Goal: Information Seeking & Learning: Learn about a topic

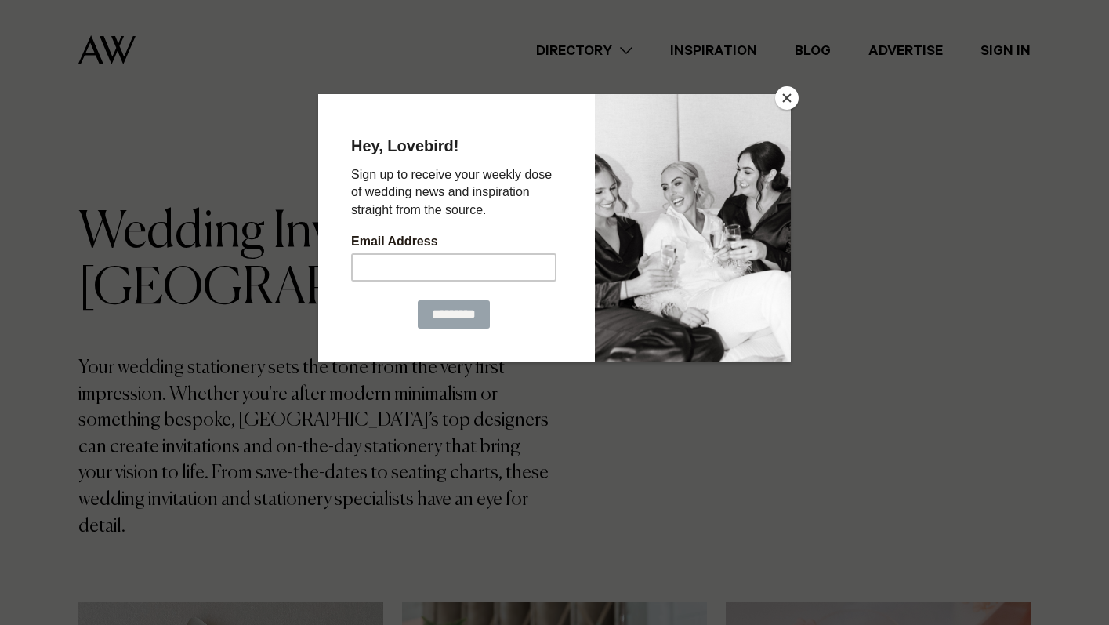
click at [792, 92] on button "Close" at bounding box center [787, 98] width 24 height 24
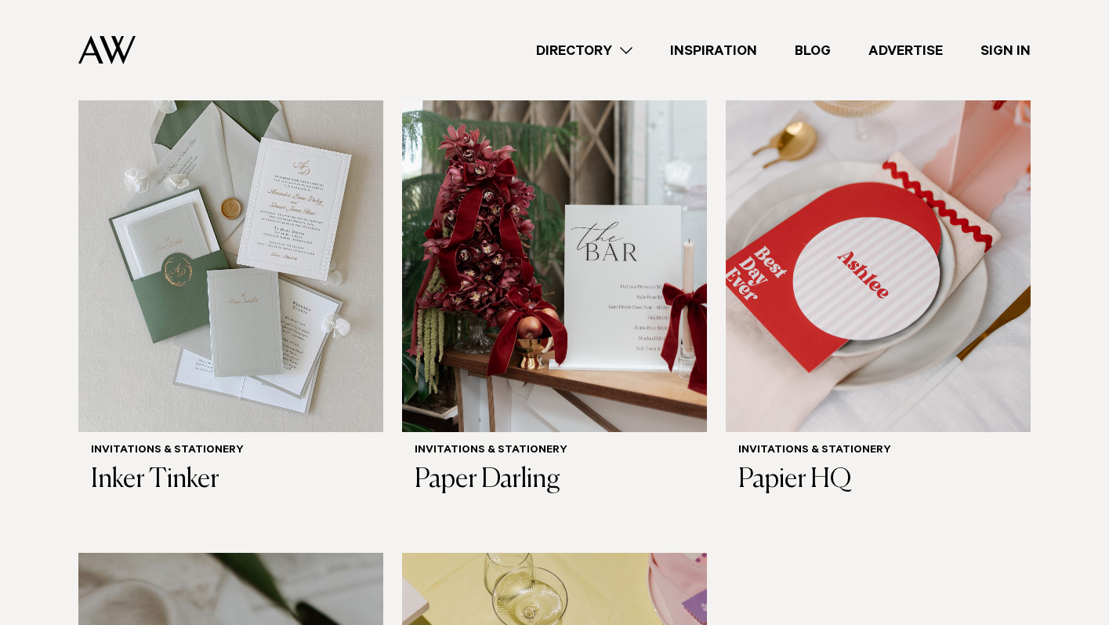
scroll to position [518, 0]
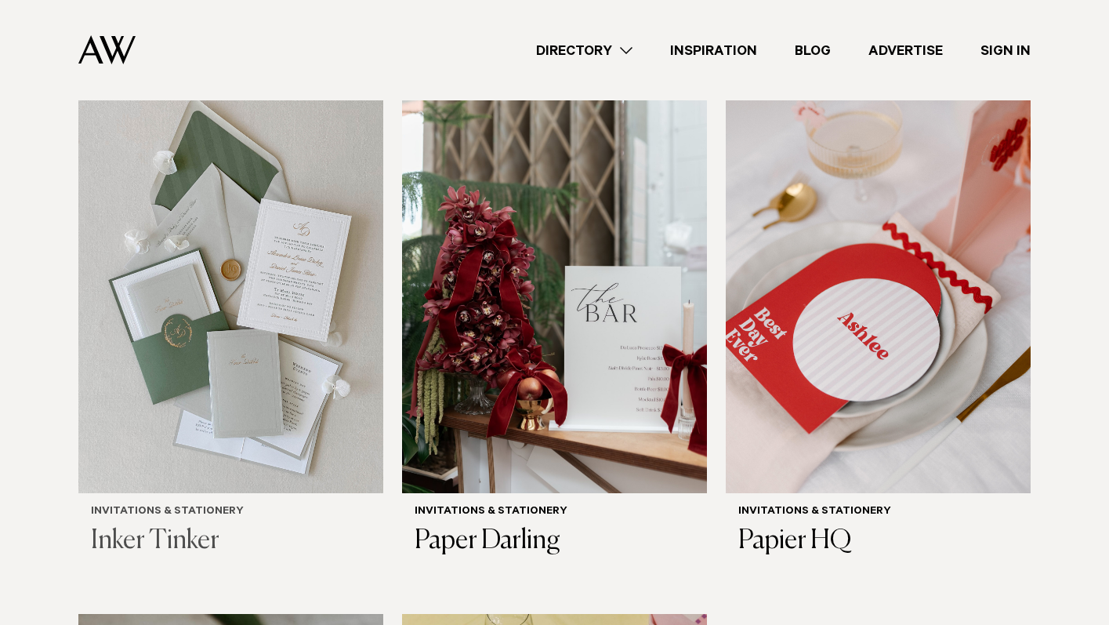
click at [237, 393] on img at bounding box center [230, 288] width 305 height 409
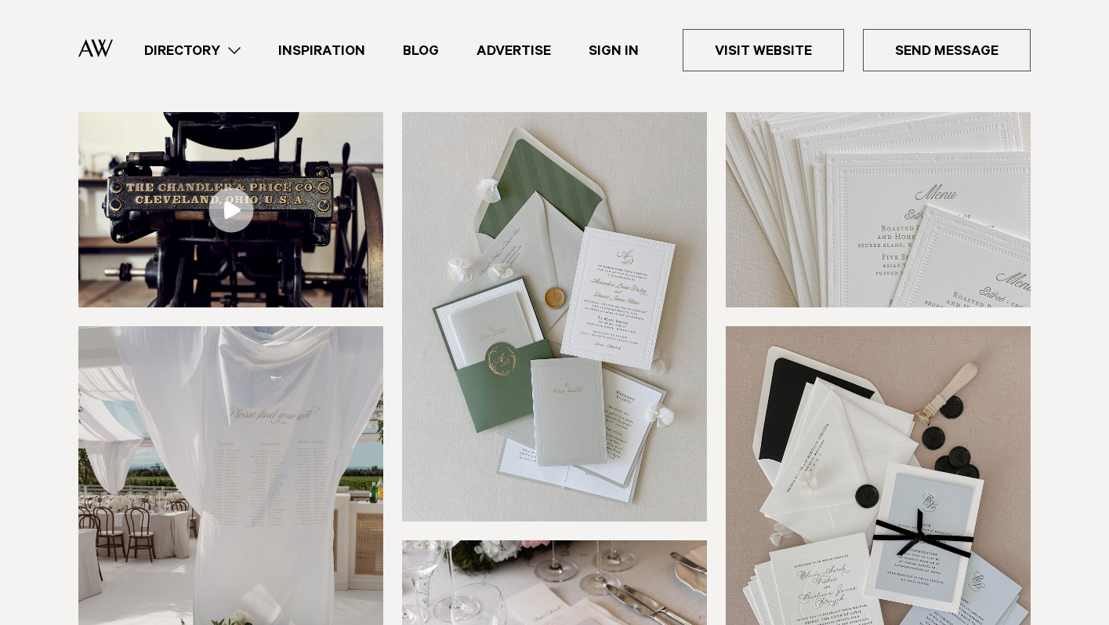
scroll to position [231, 0]
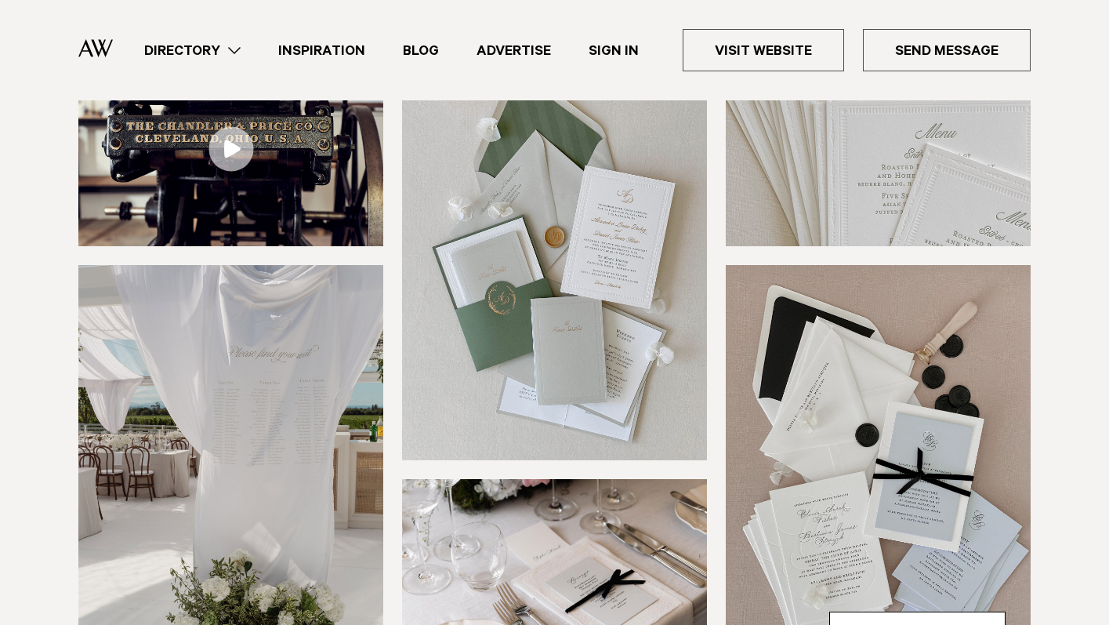
click at [485, 332] on img at bounding box center [554, 255] width 305 height 409
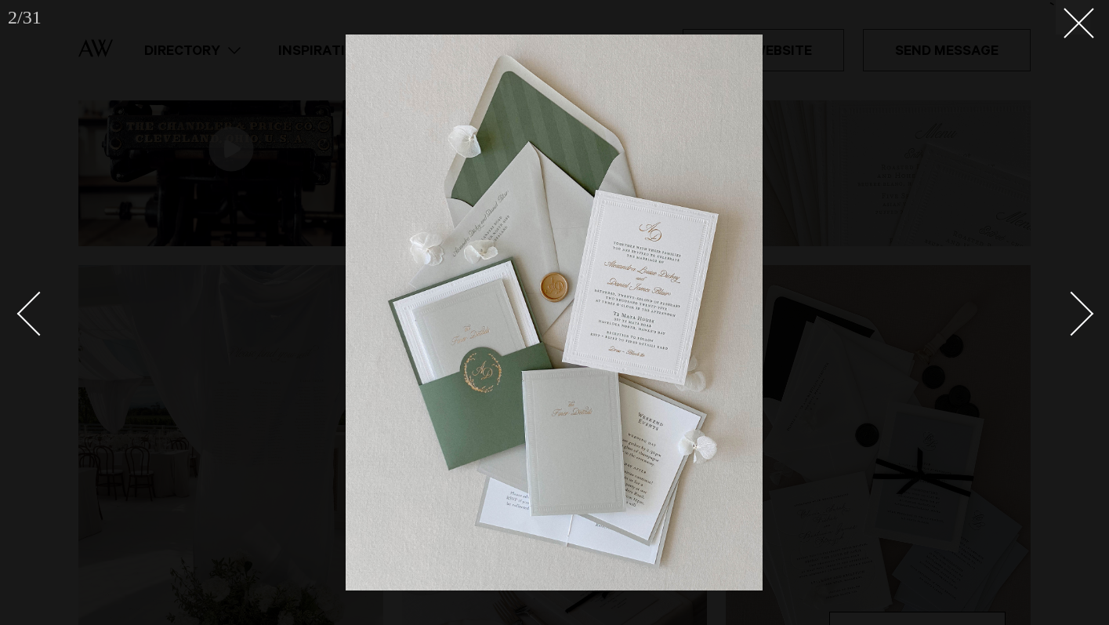
click at [1084, 308] on div "Next slide" at bounding box center [1071, 313] width 45 height 45
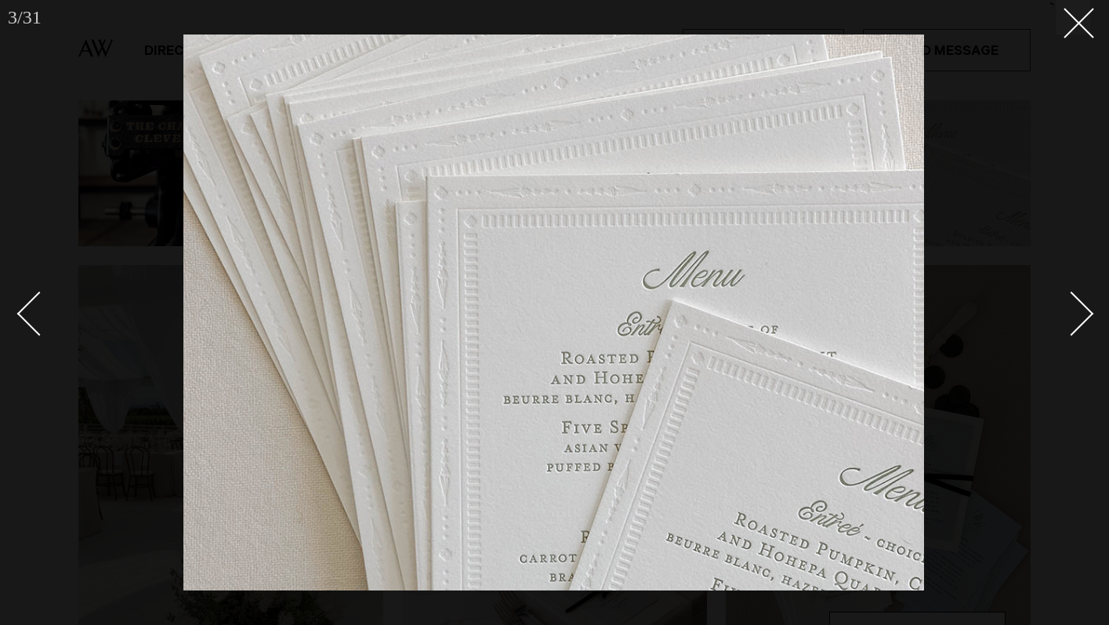
click at [1084, 309] on div "Next slide" at bounding box center [1071, 313] width 45 height 45
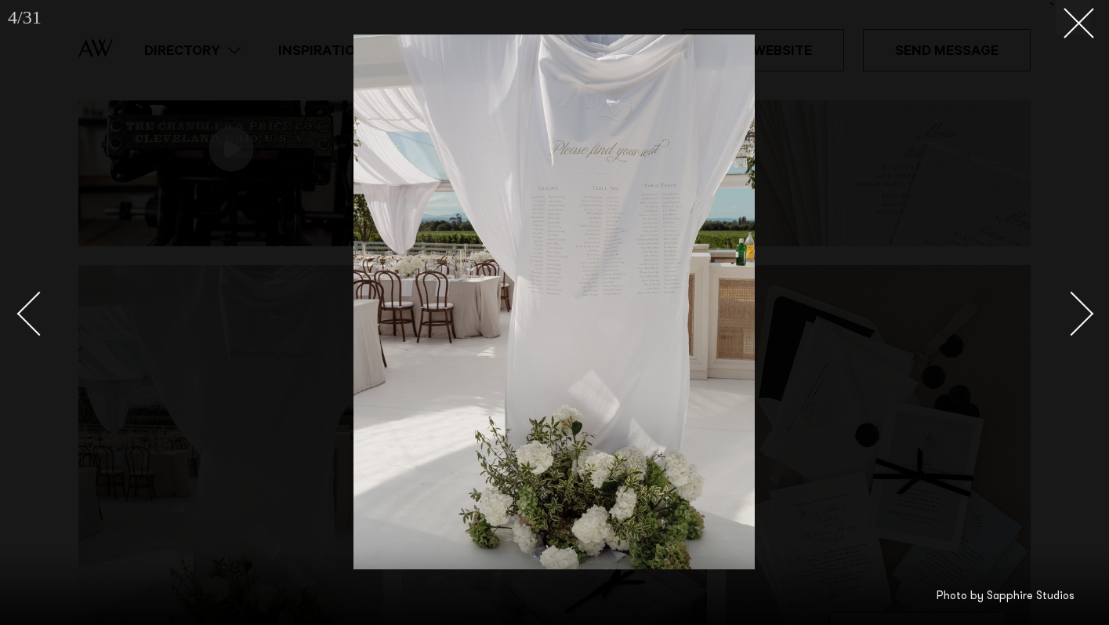
click at [1084, 309] on div "Next slide" at bounding box center [1071, 313] width 45 height 45
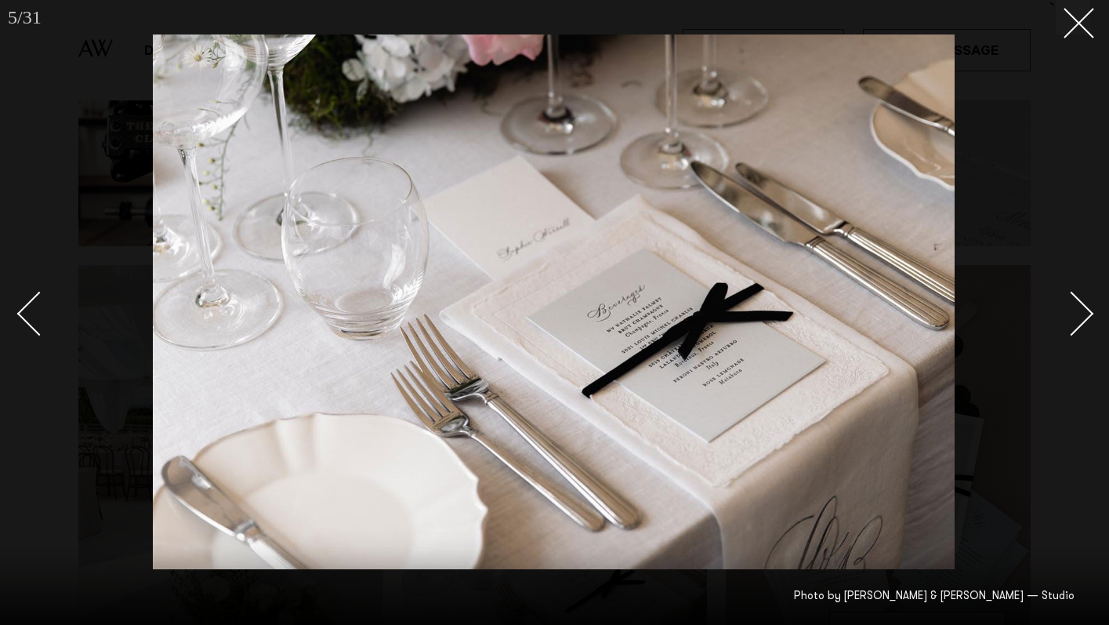
click at [1084, 308] on div "Next slide" at bounding box center [1071, 313] width 45 height 45
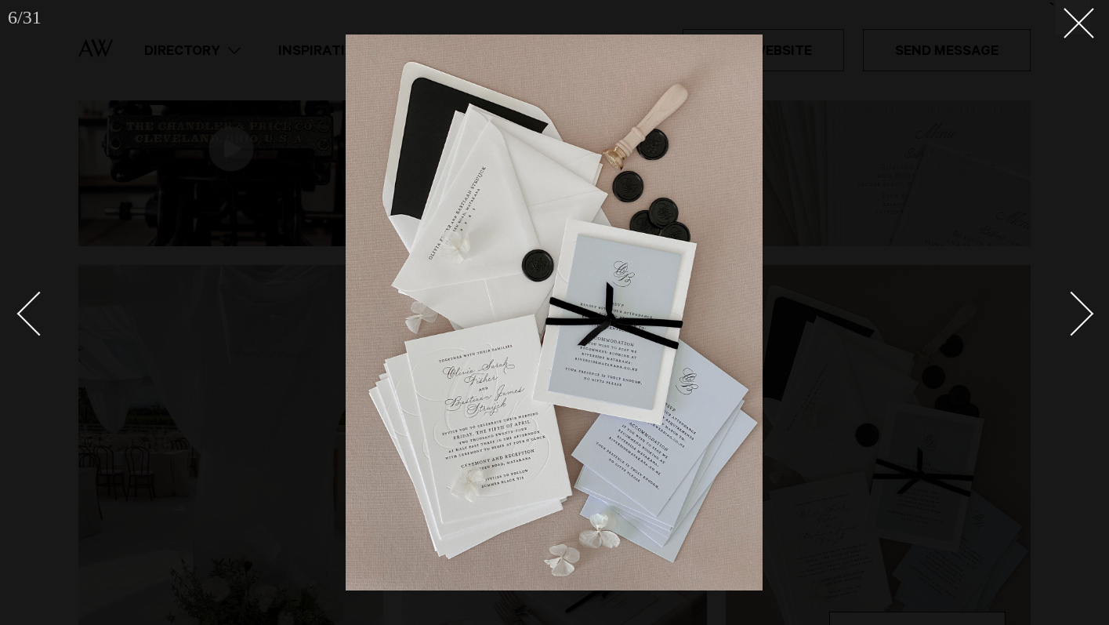
click at [1084, 308] on div "Next slide" at bounding box center [1071, 313] width 45 height 45
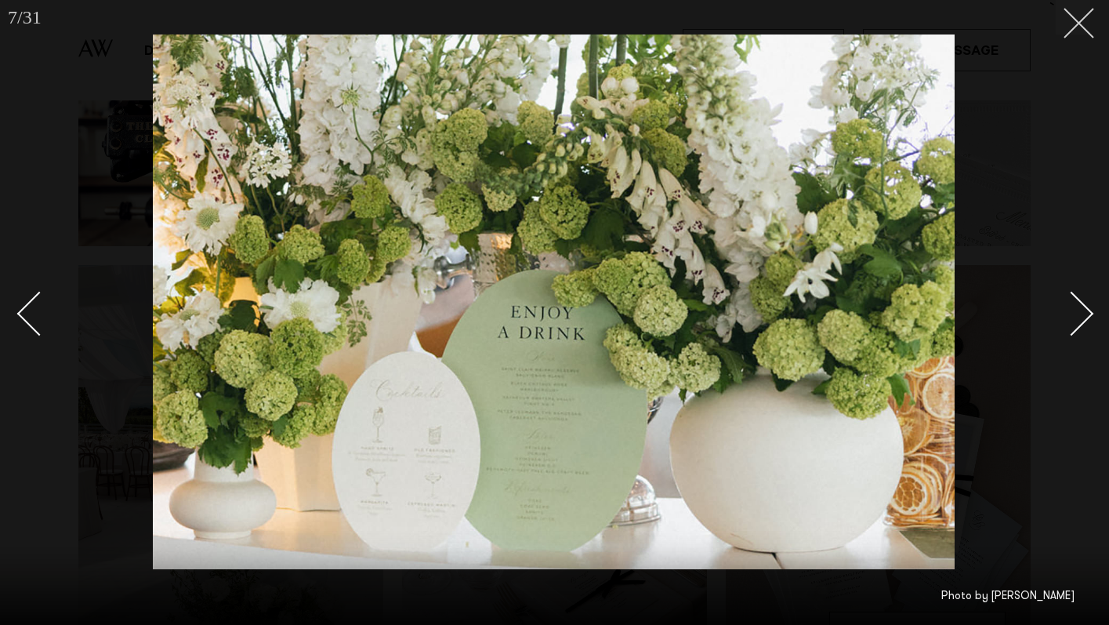
click at [1080, 23] on icon at bounding box center [1072, 17] width 19 height 19
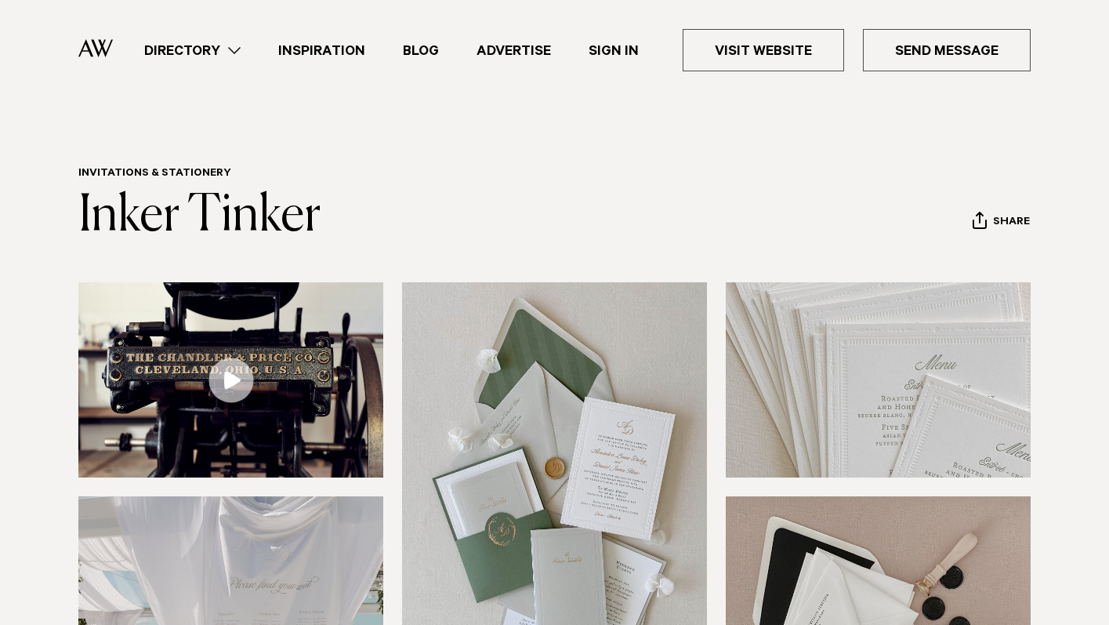
click at [231, 50] on link "Directory" at bounding box center [192, 50] width 134 height 21
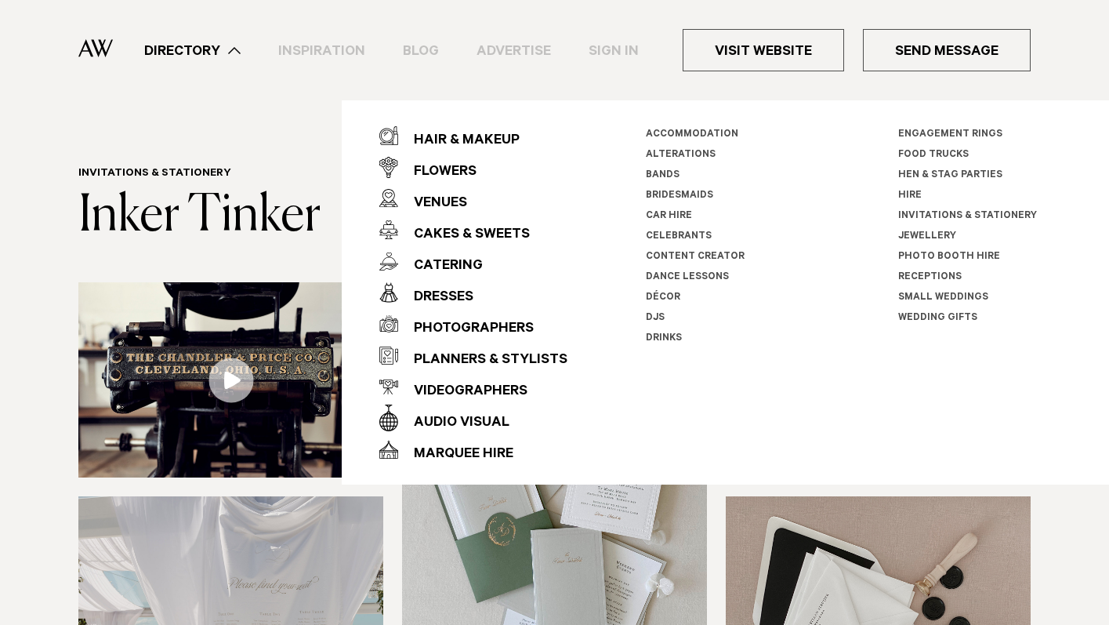
click at [936, 210] on li "Invitations & Stationery" at bounding box center [985, 216] width 174 height 20
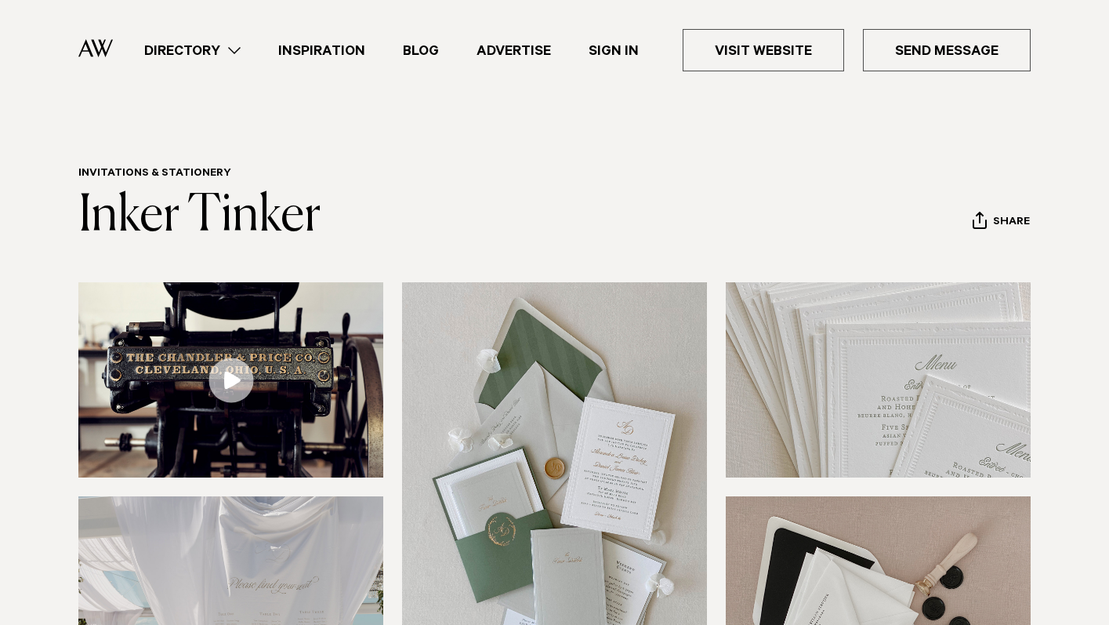
click at [355, 50] on link "Inspiration" at bounding box center [321, 50] width 125 height 21
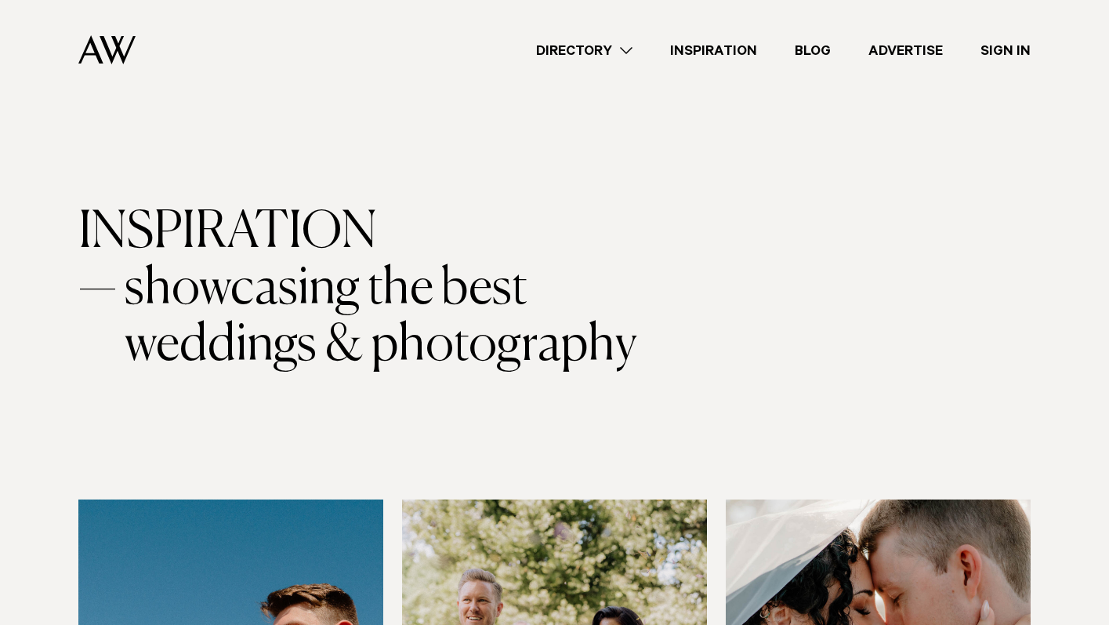
click at [710, 56] on link "Inspiration" at bounding box center [713, 50] width 125 height 21
click at [610, 47] on link "Directory" at bounding box center [584, 50] width 134 height 21
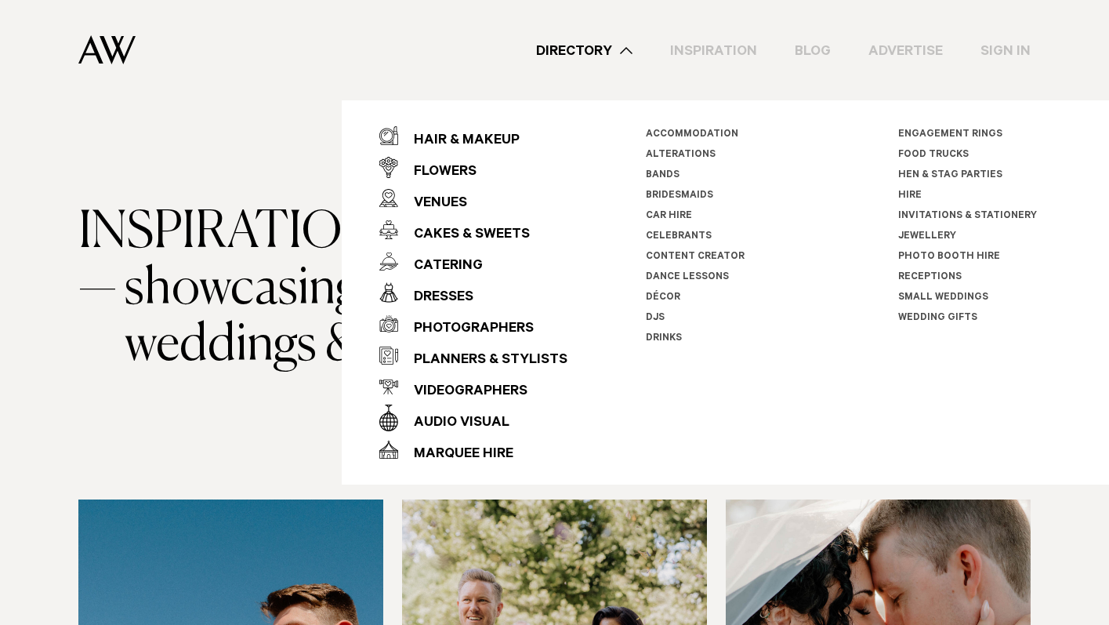
click at [945, 215] on link "Invitations & Stationery" at bounding box center [967, 216] width 139 height 11
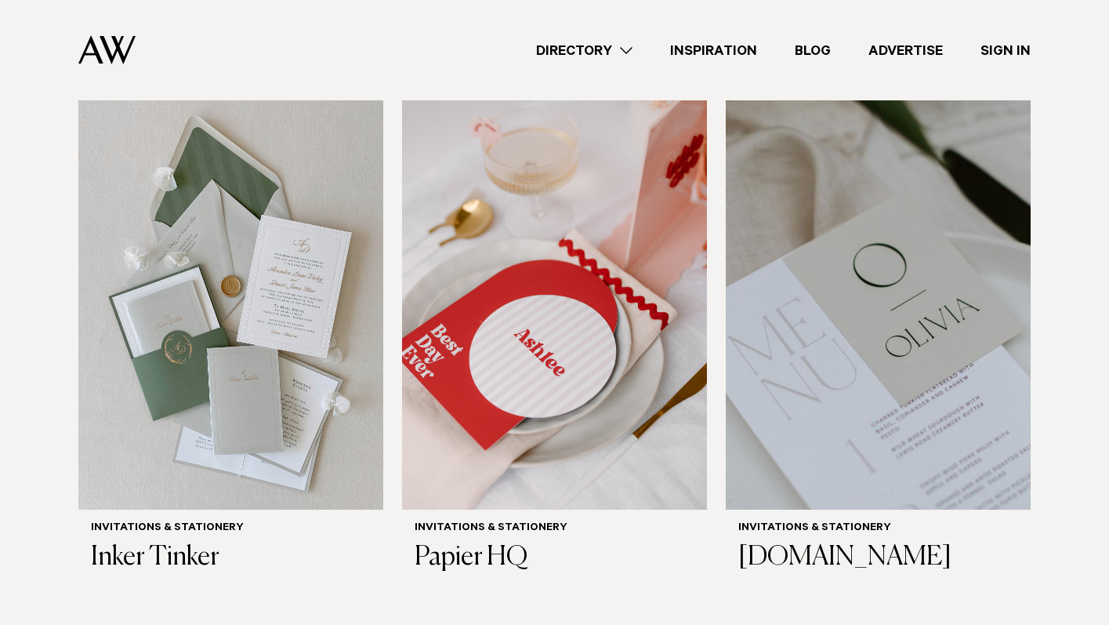
scroll to position [496, 0]
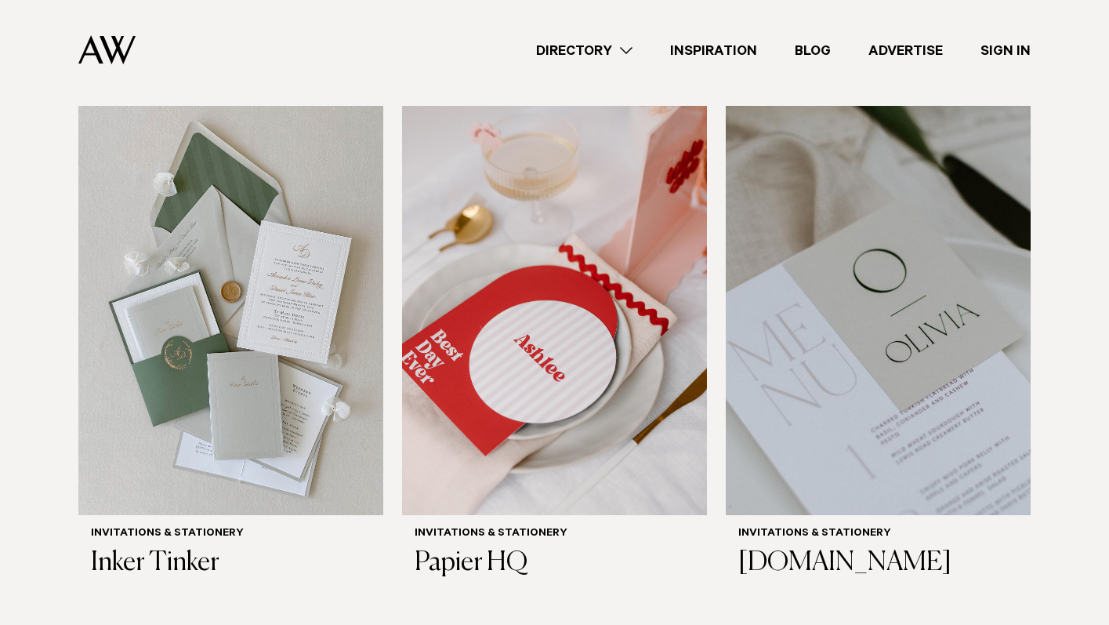
click at [627, 49] on link "Directory" at bounding box center [584, 50] width 134 height 21
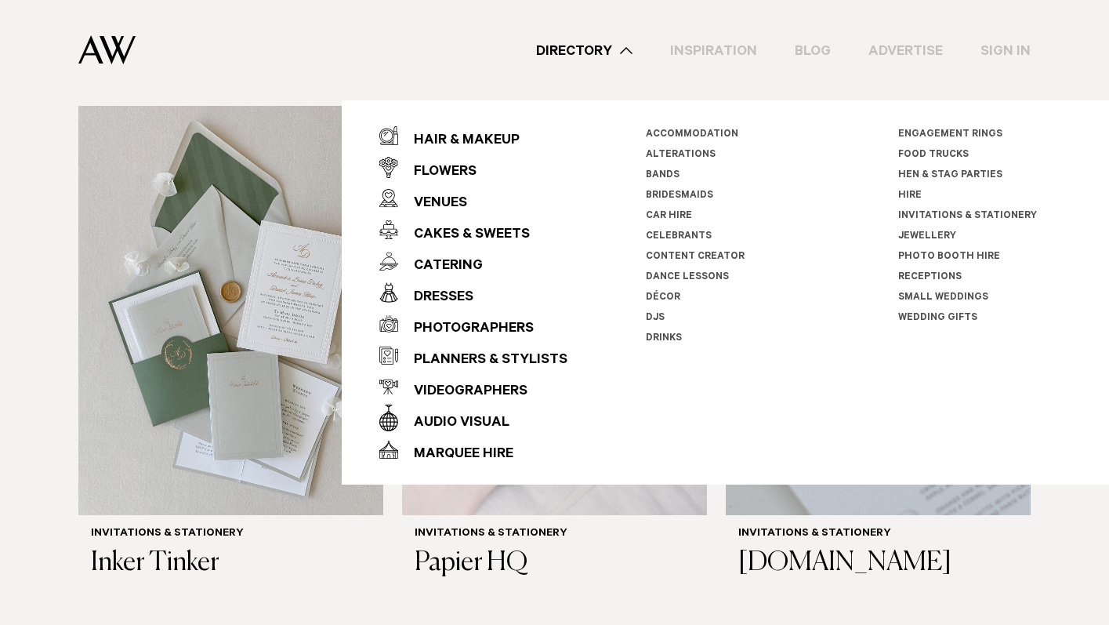
click at [678, 230] on li "Celebrants" at bounding box center [733, 236] width 174 height 20
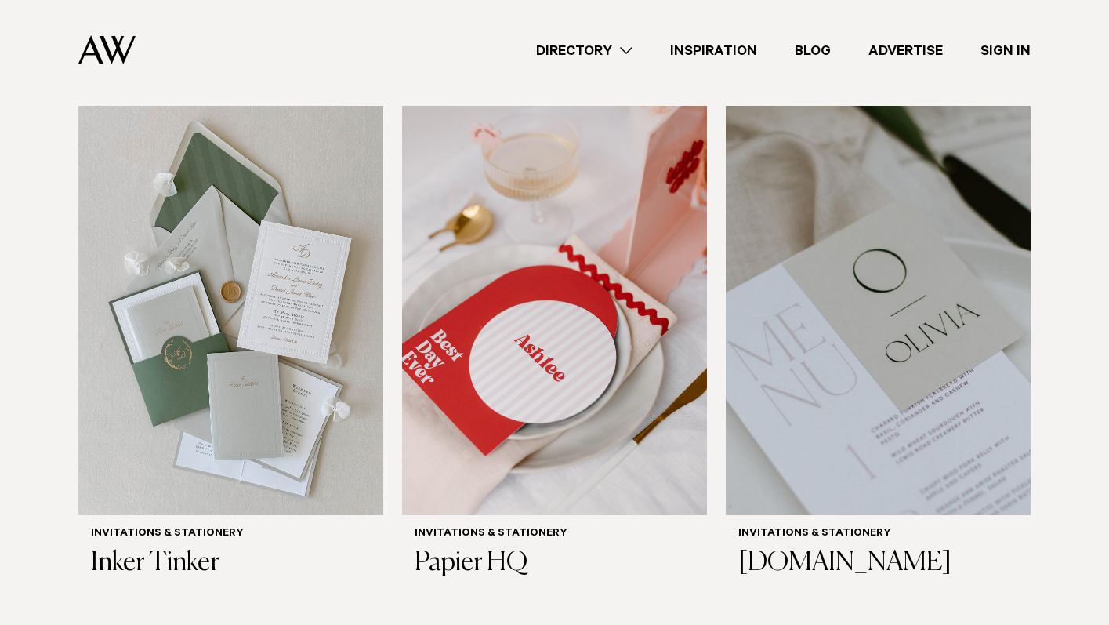
click at [600, 49] on link "Directory" at bounding box center [584, 50] width 134 height 21
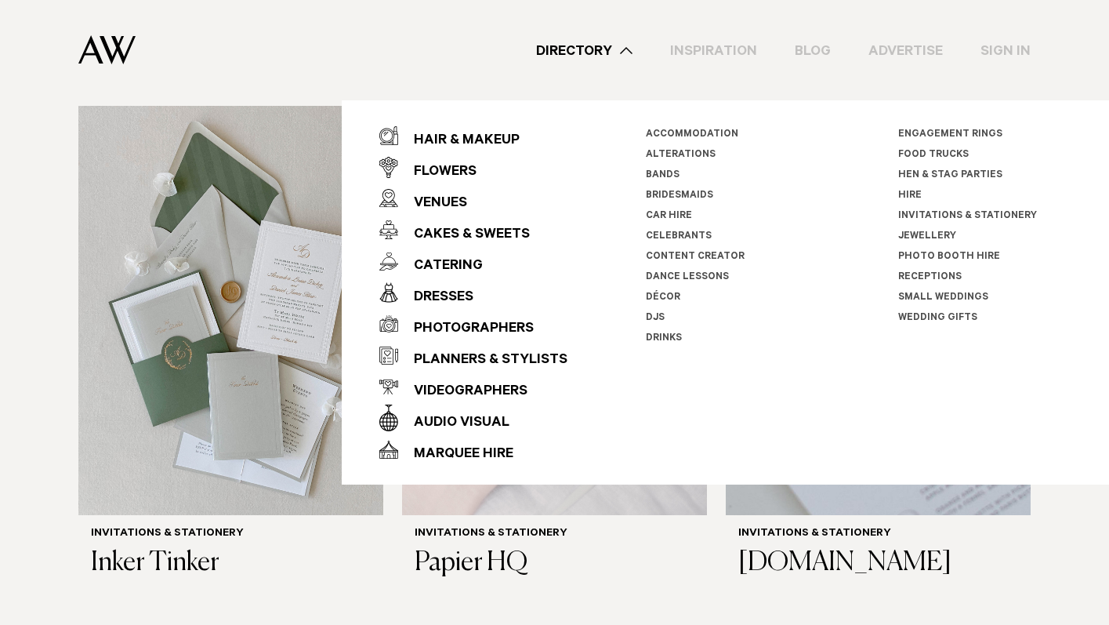
click at [650, 234] on link "Celebrants" at bounding box center [679, 236] width 66 height 11
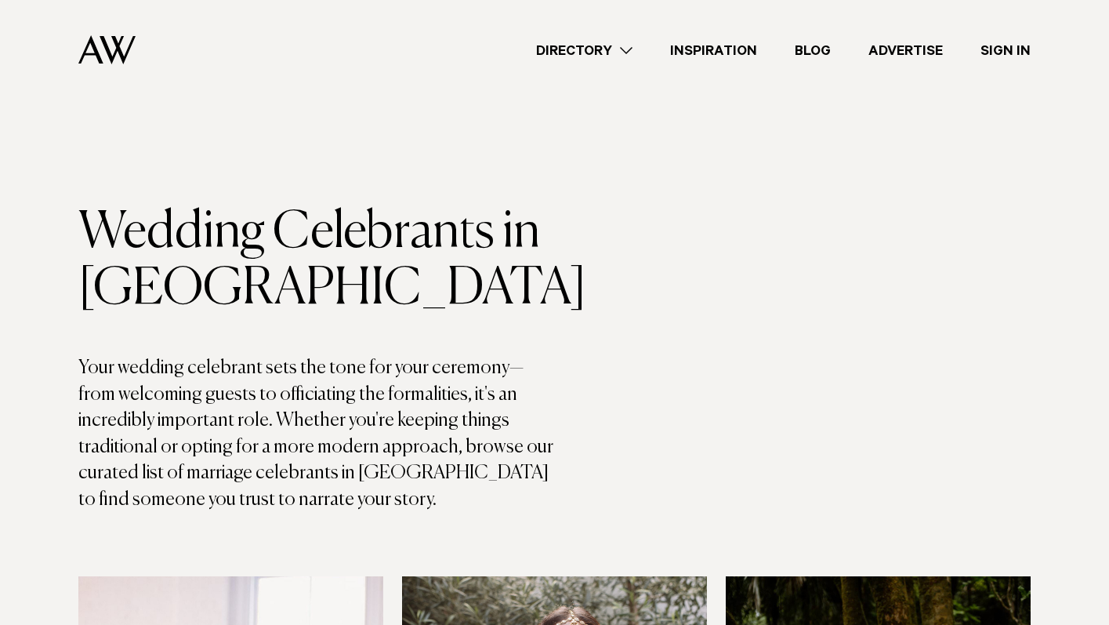
click at [616, 50] on link "Directory" at bounding box center [584, 50] width 134 height 21
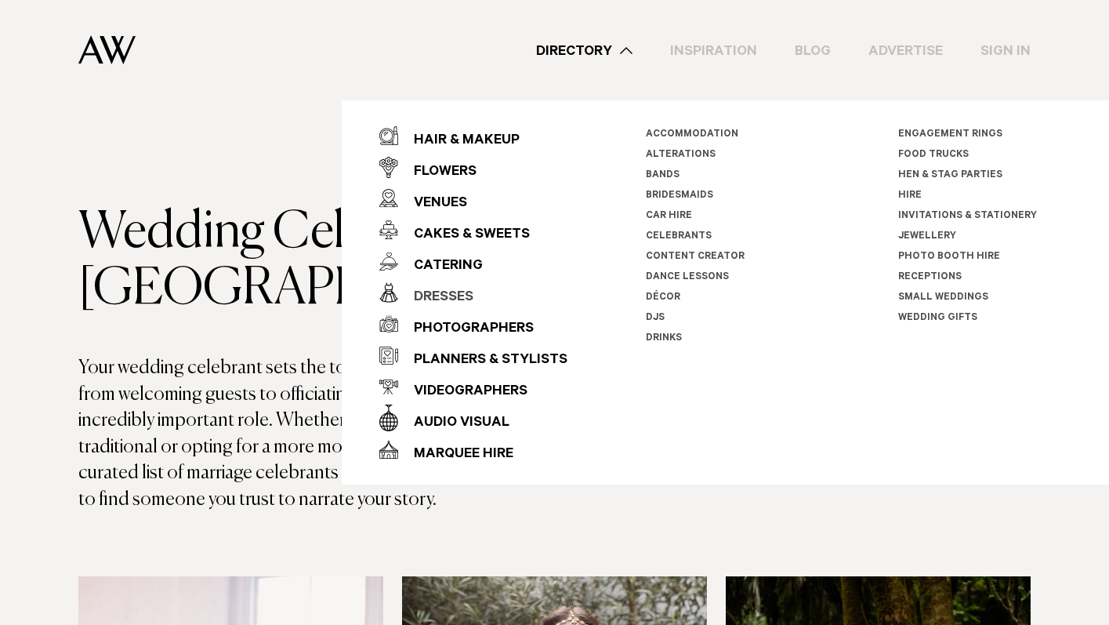
click at [463, 298] on div "Dresses" at bounding box center [435, 297] width 75 height 31
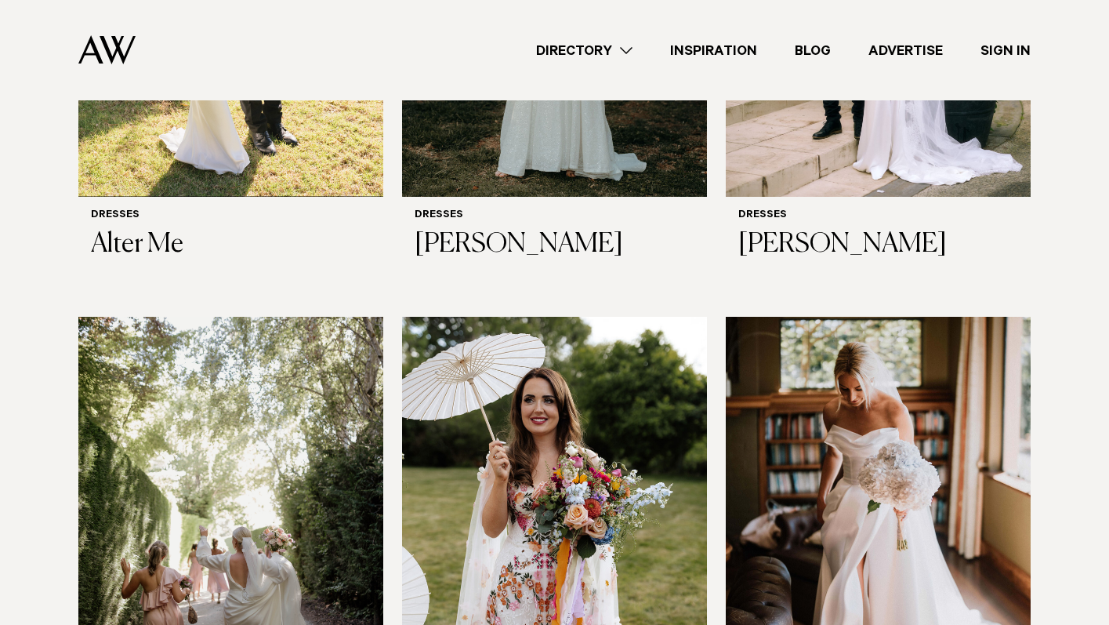
scroll to position [716, 0]
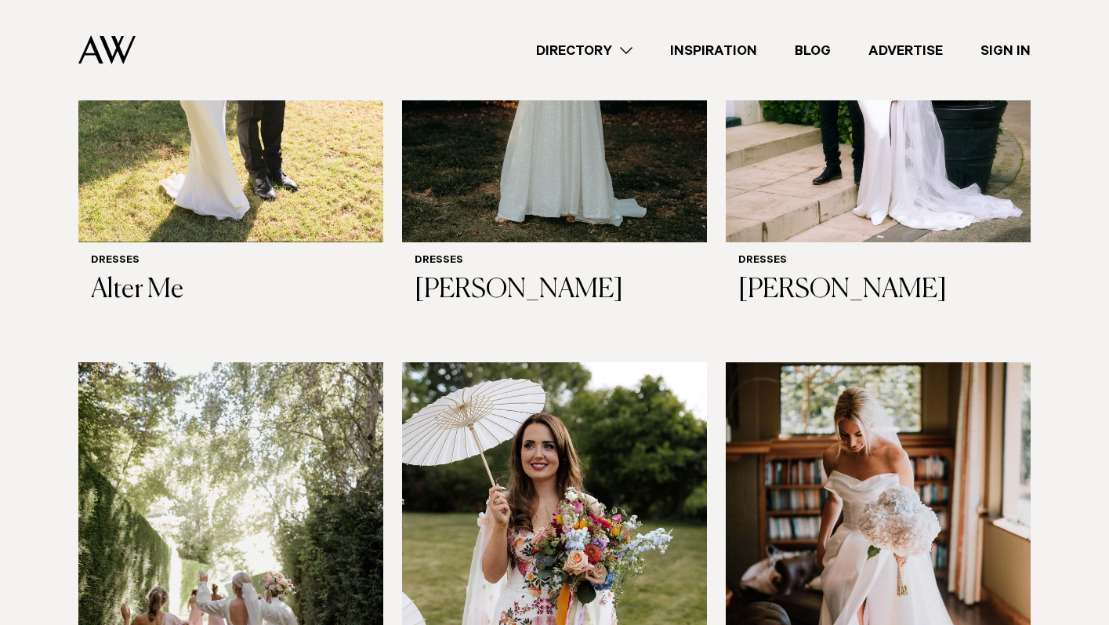
click at [577, 59] on link "Directory" at bounding box center [584, 50] width 134 height 21
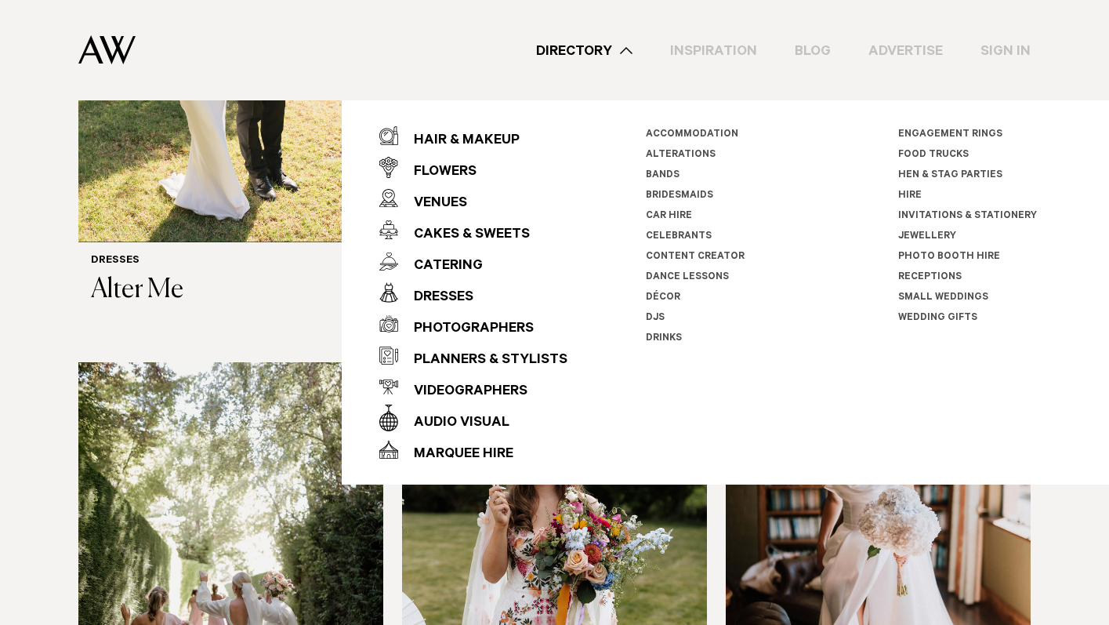
click at [646, 277] on link "Dance Lessons" at bounding box center [687, 277] width 83 height 11
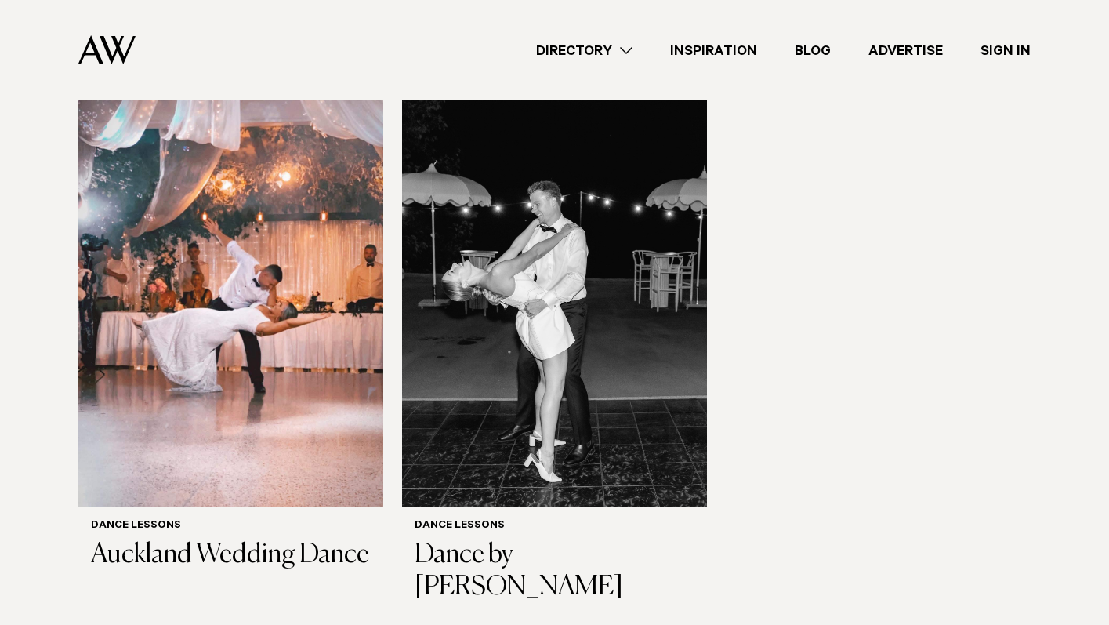
scroll to position [498, 0]
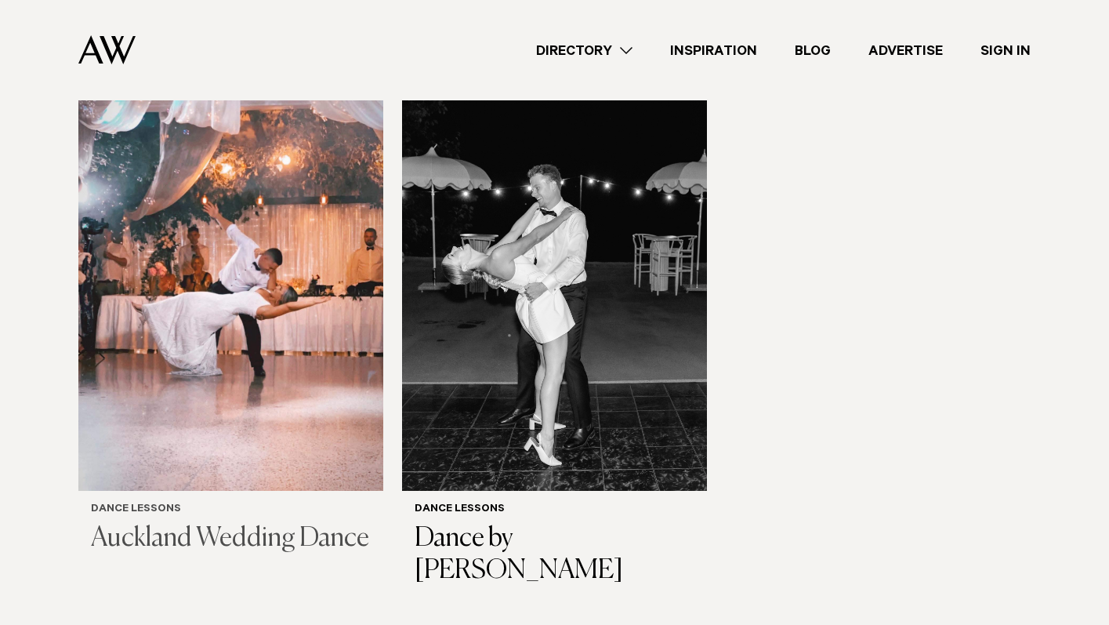
click at [291, 387] on img at bounding box center [230, 285] width 305 height 409
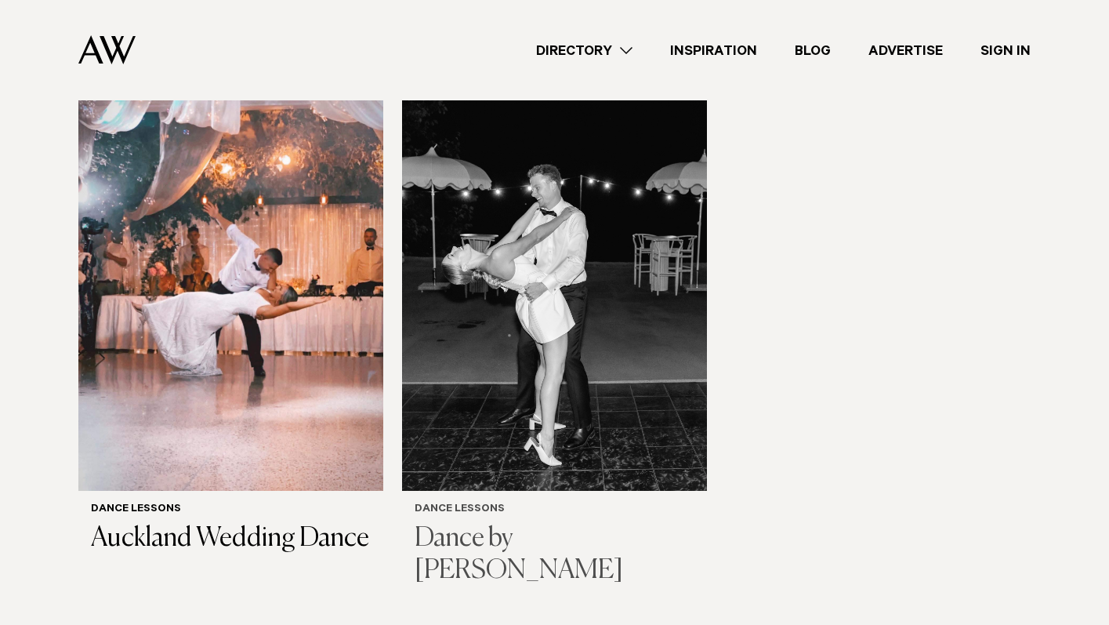
click at [496, 523] on h3 "Dance by [PERSON_NAME]" at bounding box center [555, 555] width 280 height 64
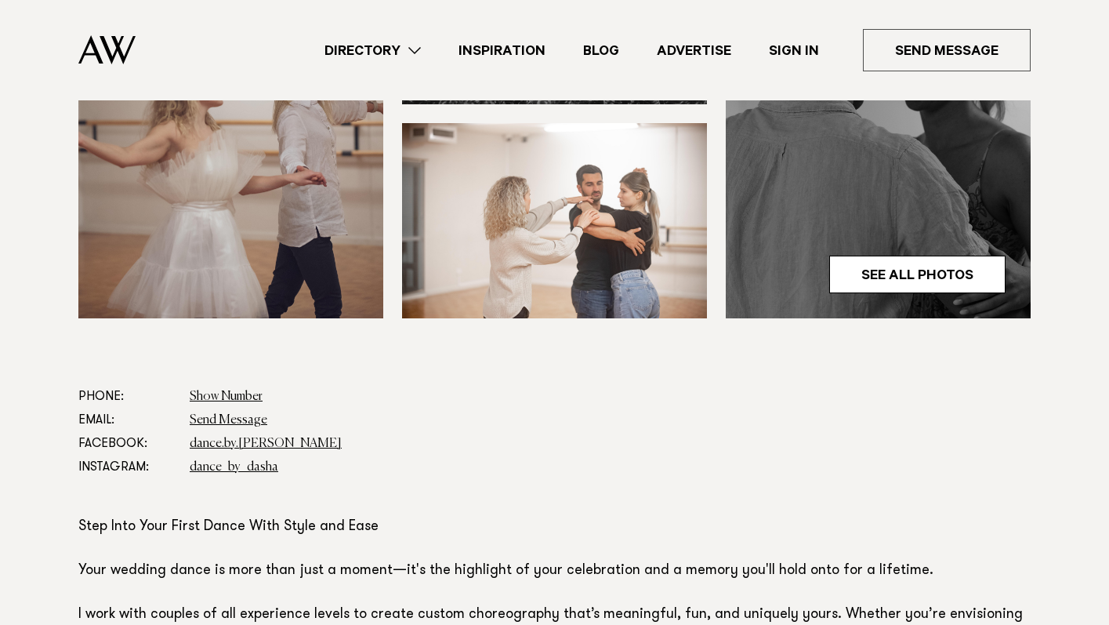
scroll to position [647, 0]
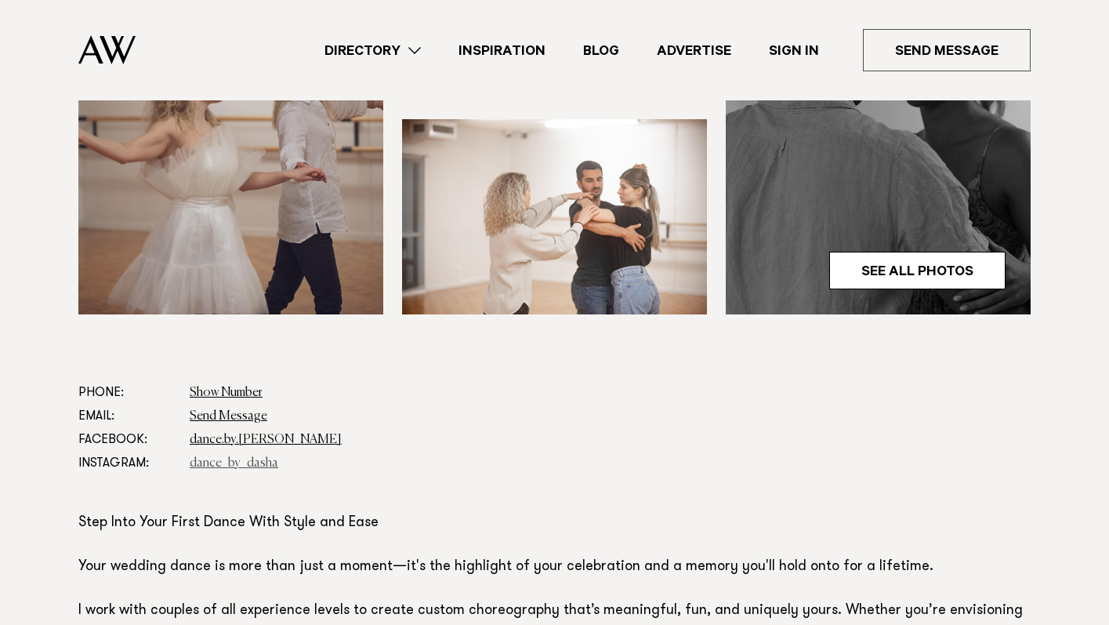
click at [242, 457] on link "dance_by_dasha" at bounding box center [234, 463] width 89 height 13
click at [516, 52] on link "Inspiration" at bounding box center [502, 50] width 125 height 21
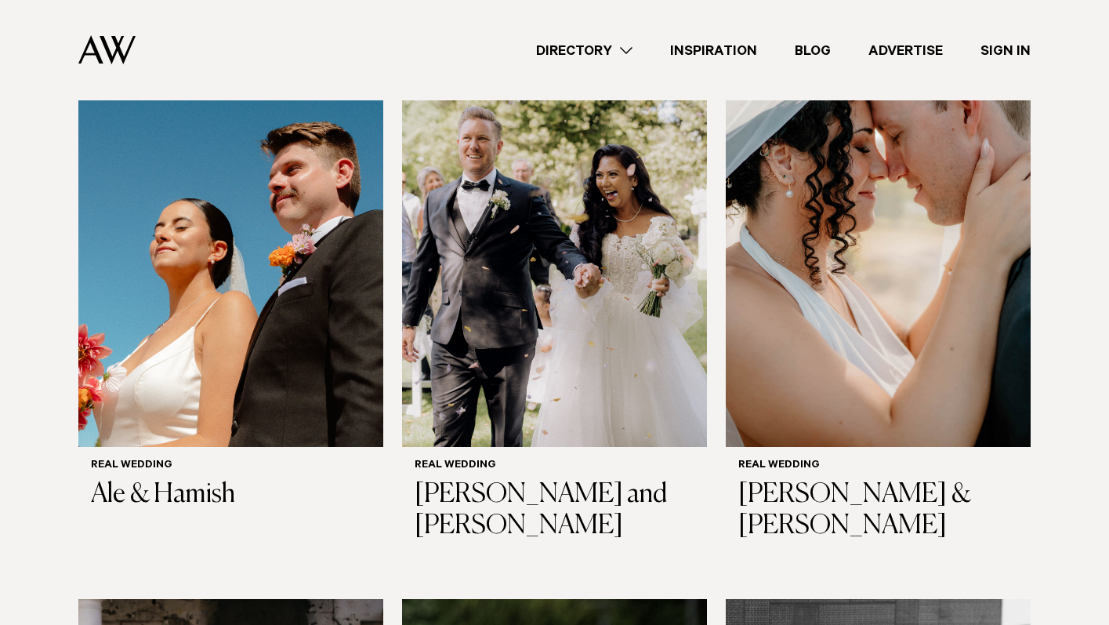
scroll to position [483, 0]
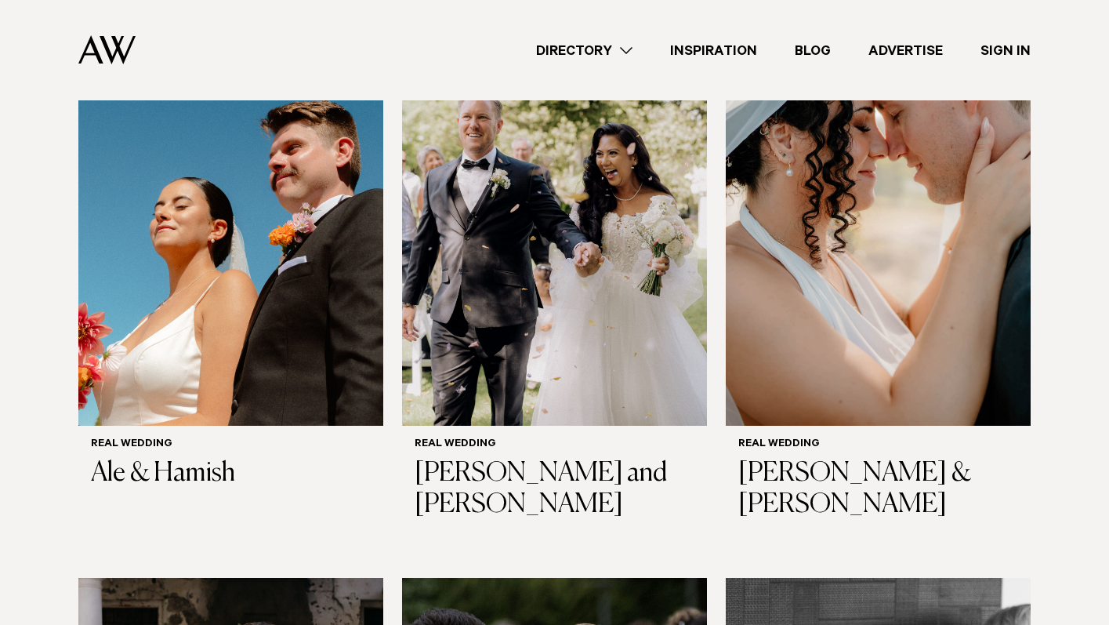
click at [585, 45] on link "Directory" at bounding box center [584, 50] width 134 height 21
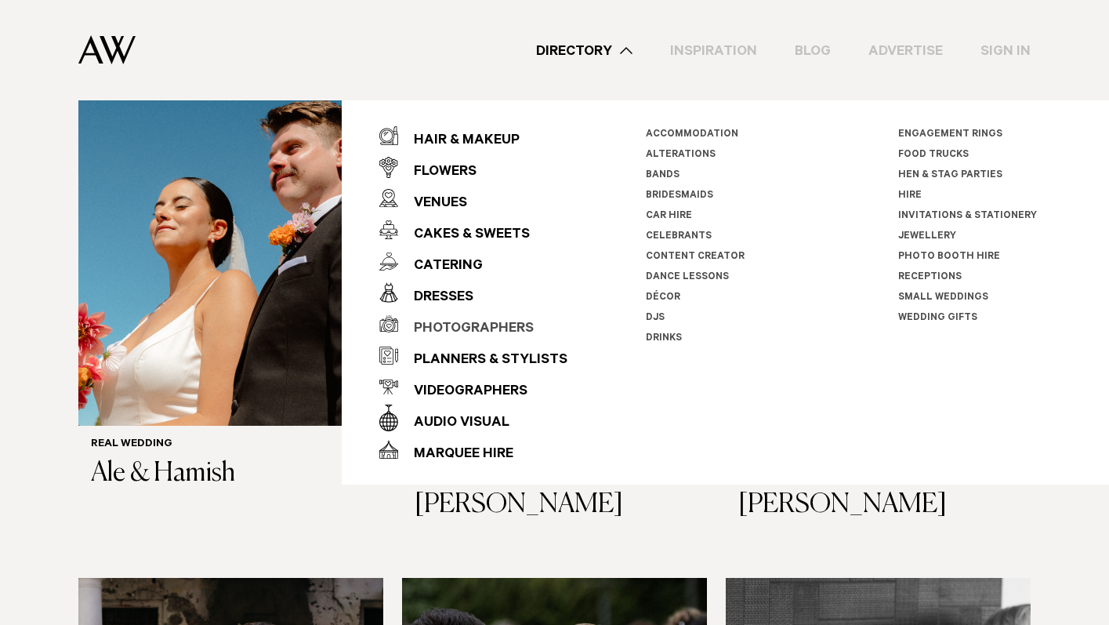
click at [475, 323] on div "Photographers" at bounding box center [466, 328] width 136 height 31
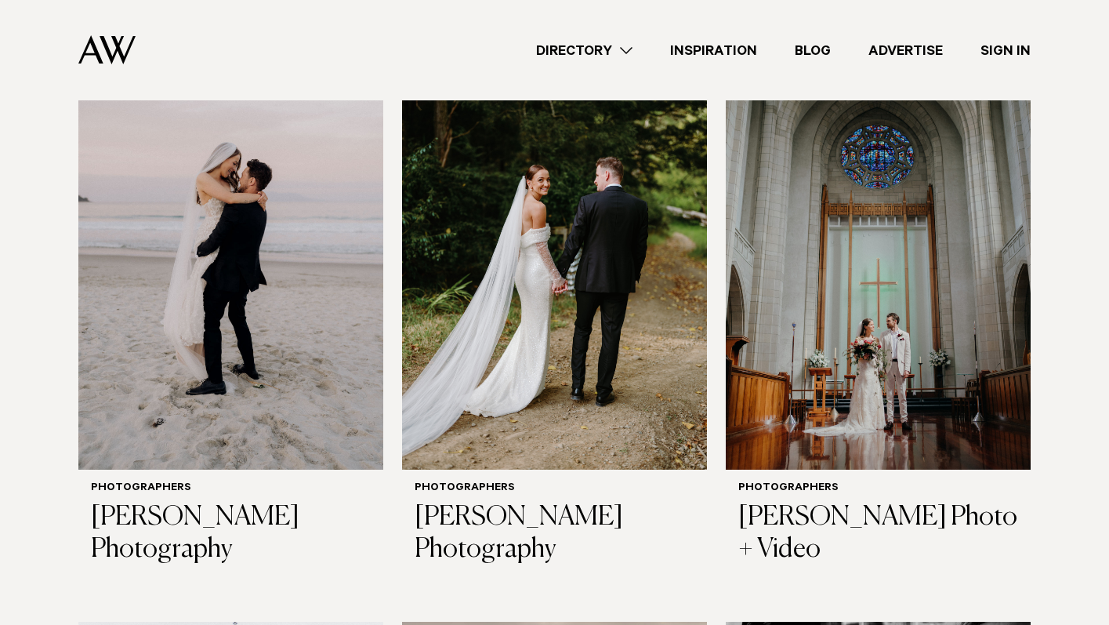
scroll to position [1712, 0]
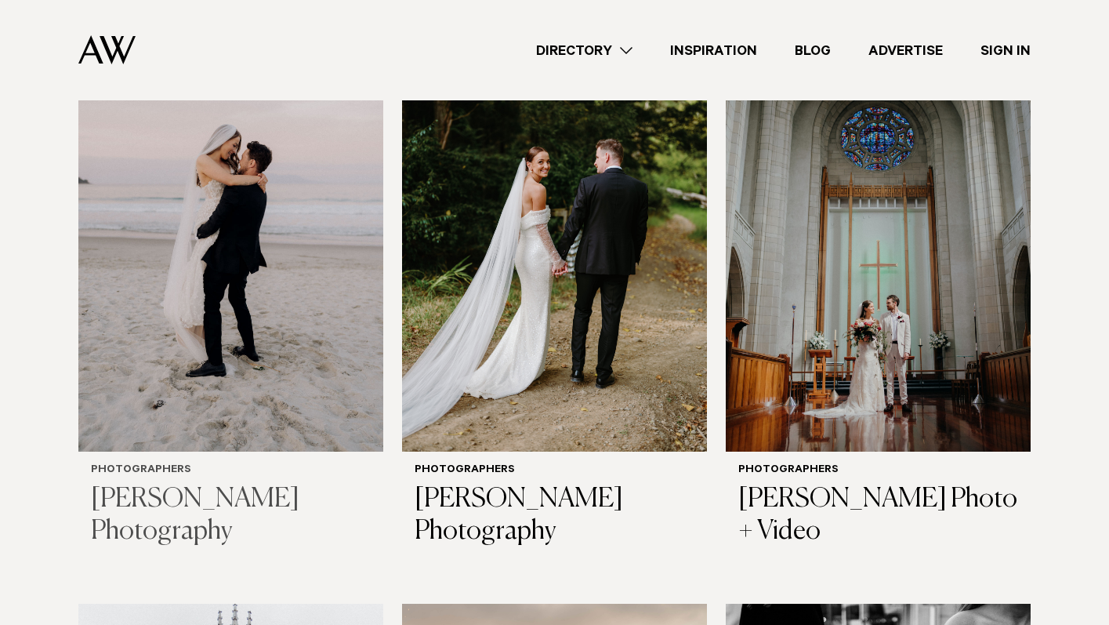
click at [245, 385] on img at bounding box center [230, 246] width 305 height 409
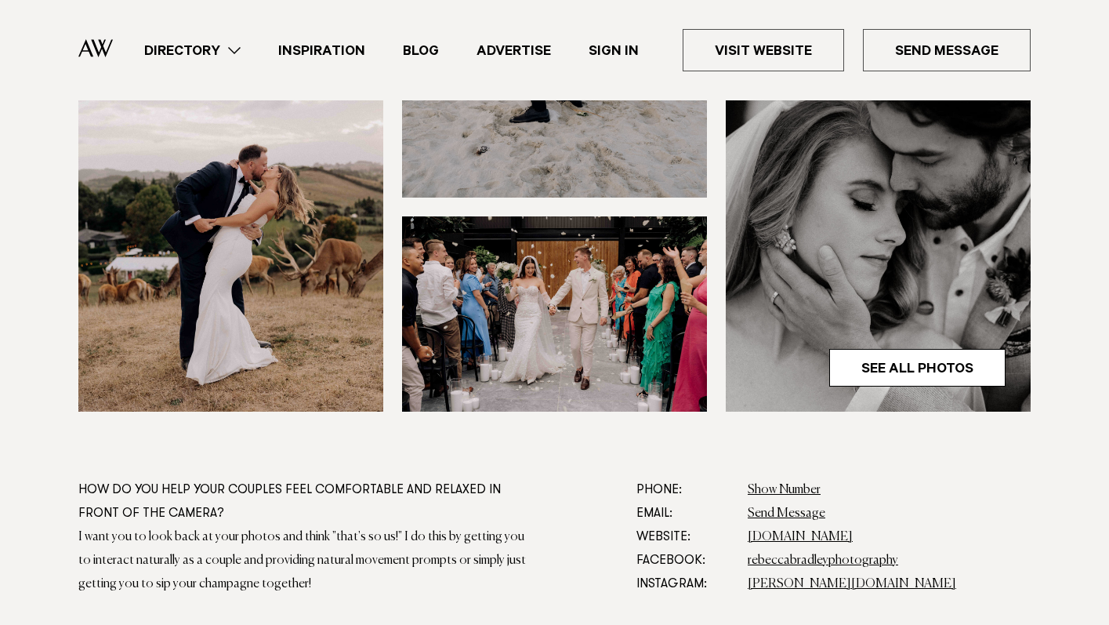
scroll to position [556, 0]
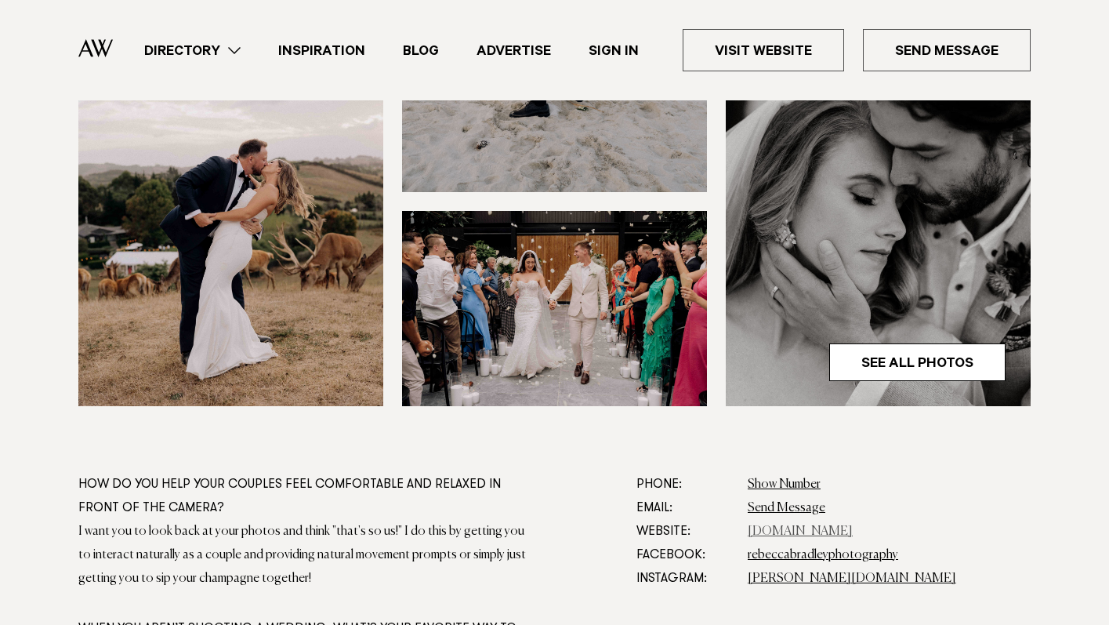
click at [772, 535] on link "[DOMAIN_NAME]" at bounding box center [800, 531] width 105 height 13
